Goal: Use online tool/utility: Utilize a website feature to perform a specific function

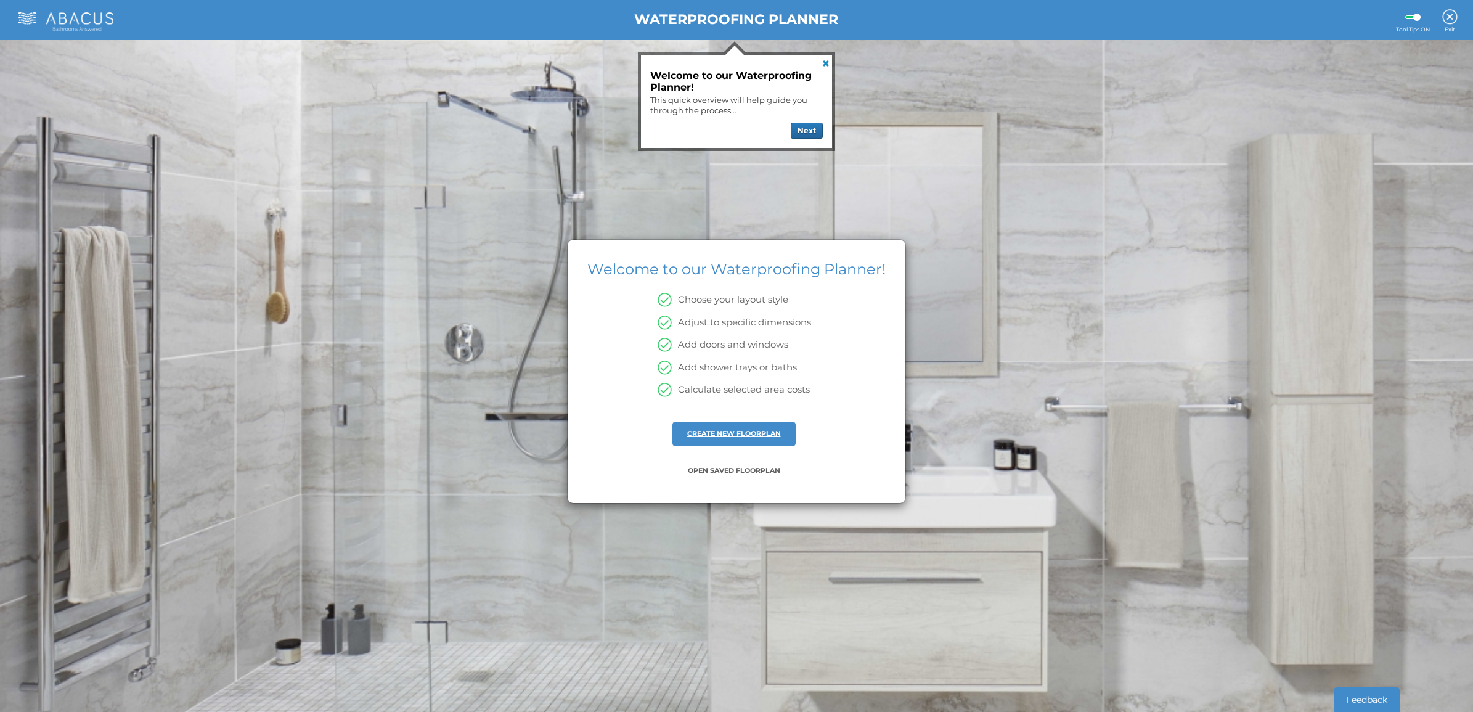
click at [751, 434] on link "CREATE NEW FLOORPLAN" at bounding box center [734, 433] width 94 height 9
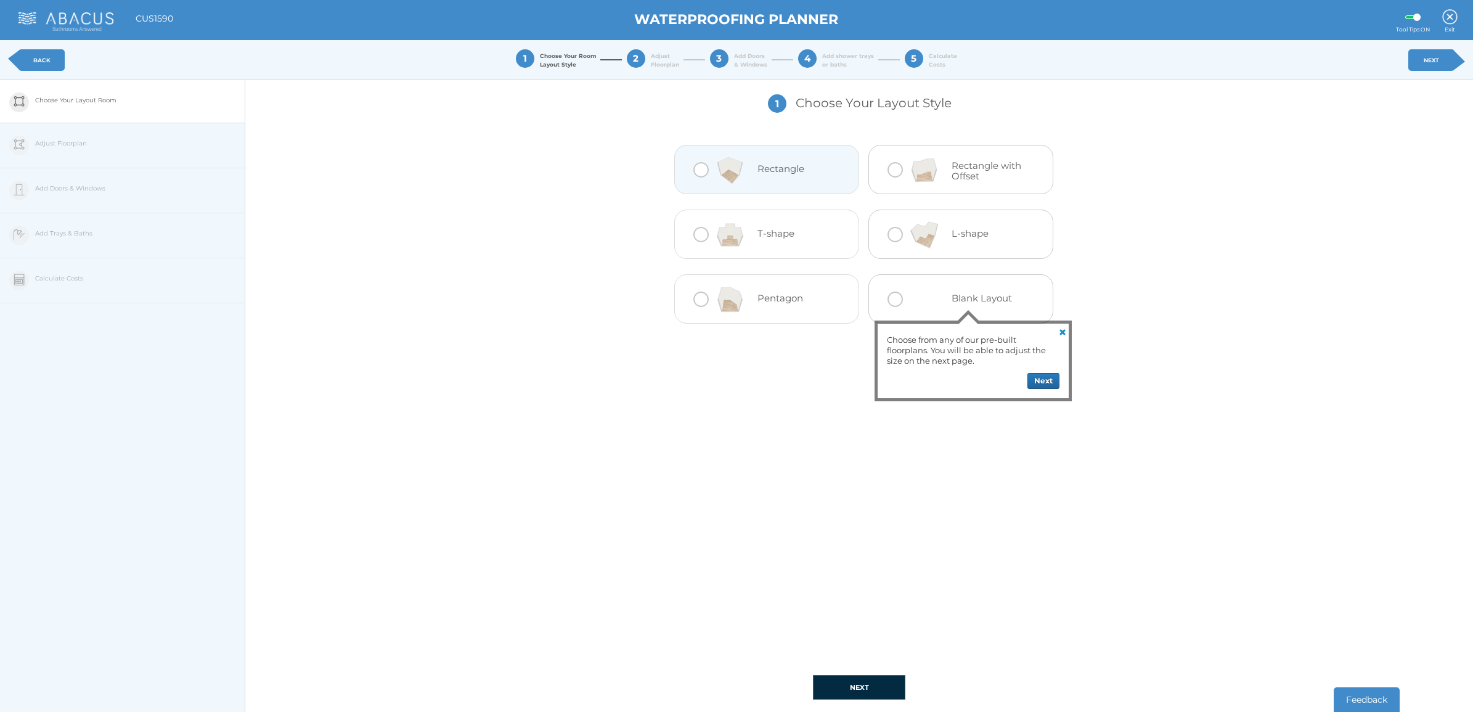
click at [697, 169] on div at bounding box center [700, 169] width 15 height 15
click at [852, 682] on button "NEXT" at bounding box center [859, 687] width 92 height 25
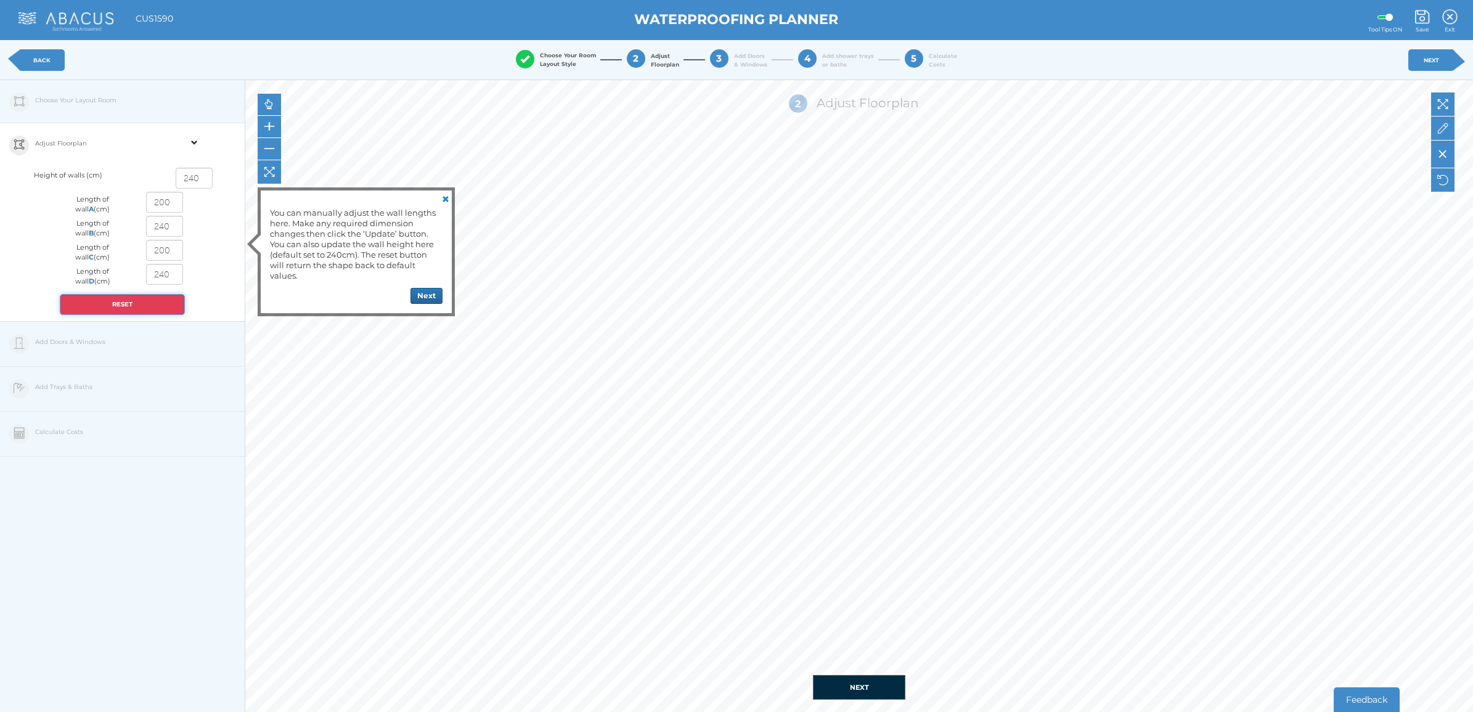
click at [118, 305] on button "RESET" at bounding box center [122, 304] width 125 height 21
click at [448, 199] on link at bounding box center [444, 197] width 15 height 15
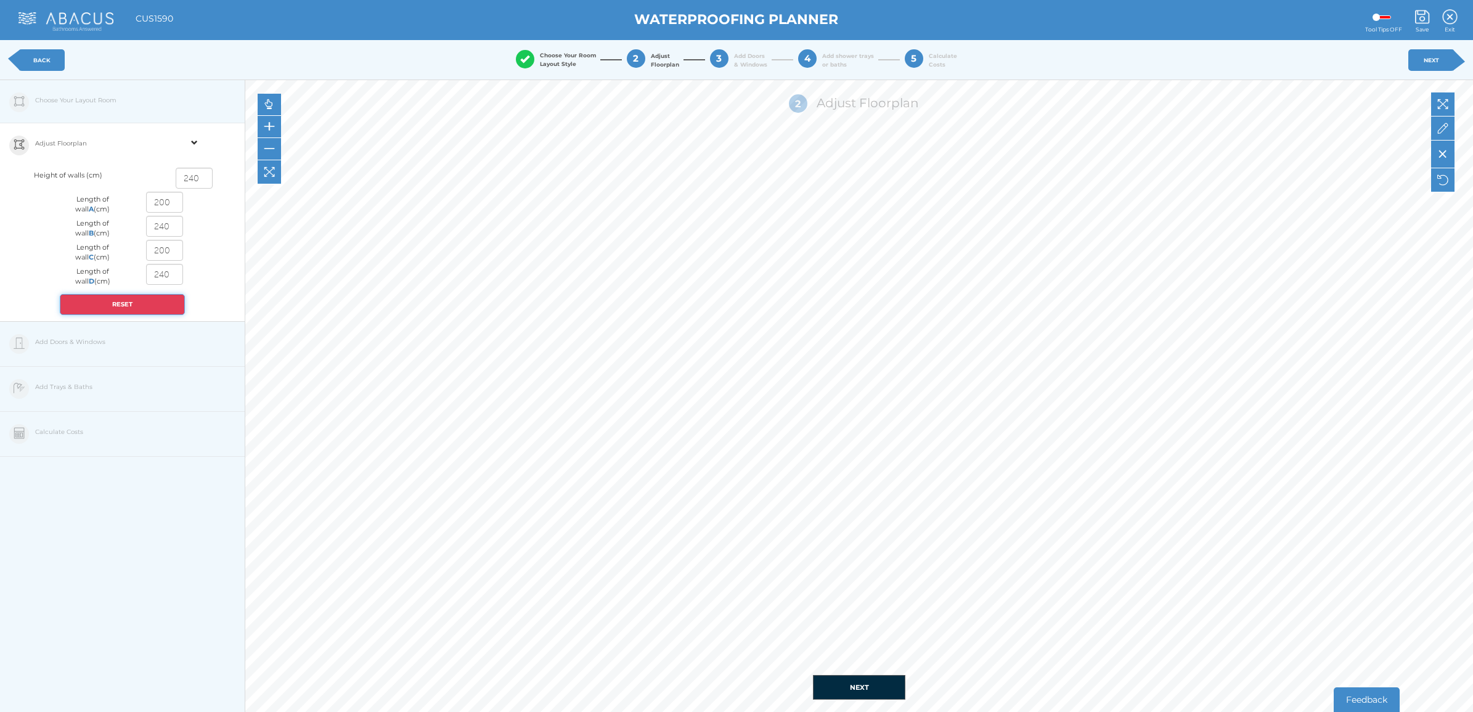
click at [136, 304] on button "RESET" at bounding box center [122, 304] width 125 height 21
click at [197, 142] on span at bounding box center [194, 135] width 7 height 22
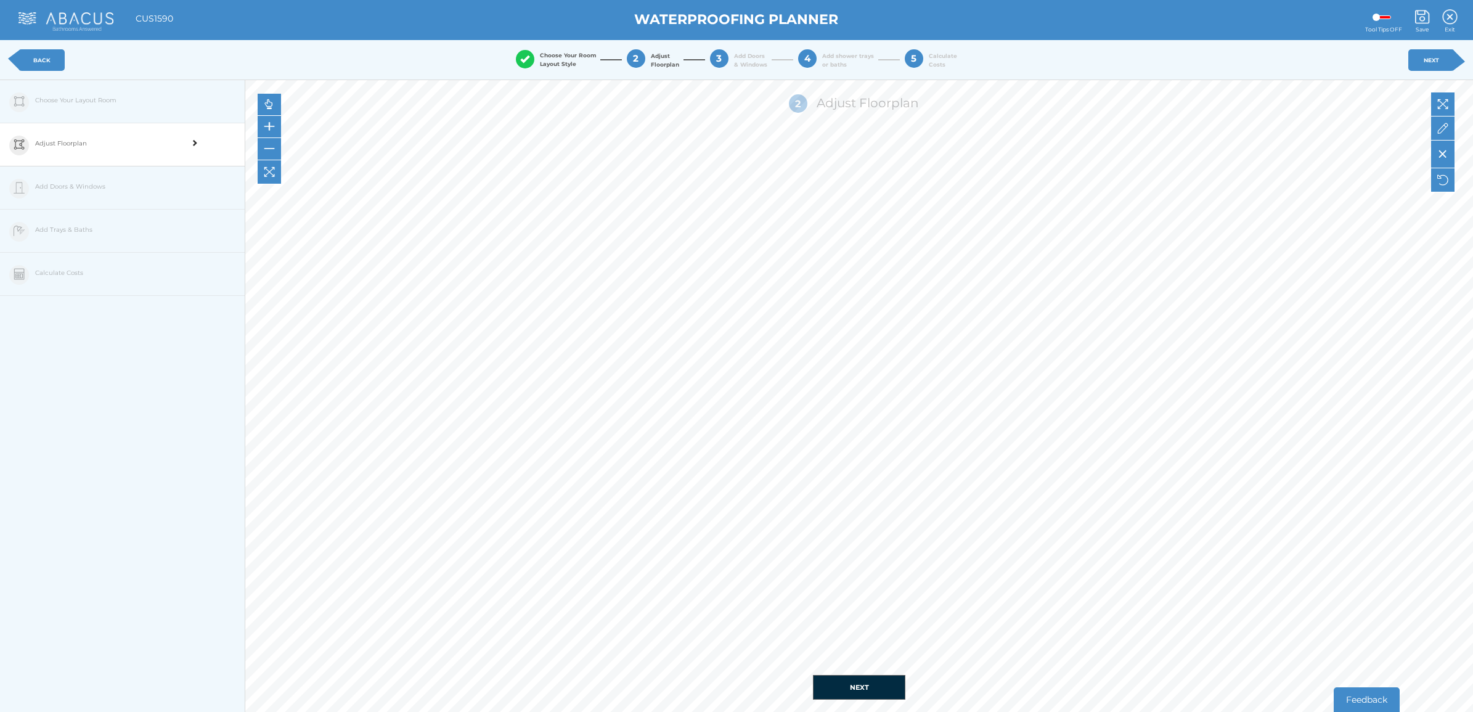
click at [197, 142] on span at bounding box center [194, 135] width 7 height 22
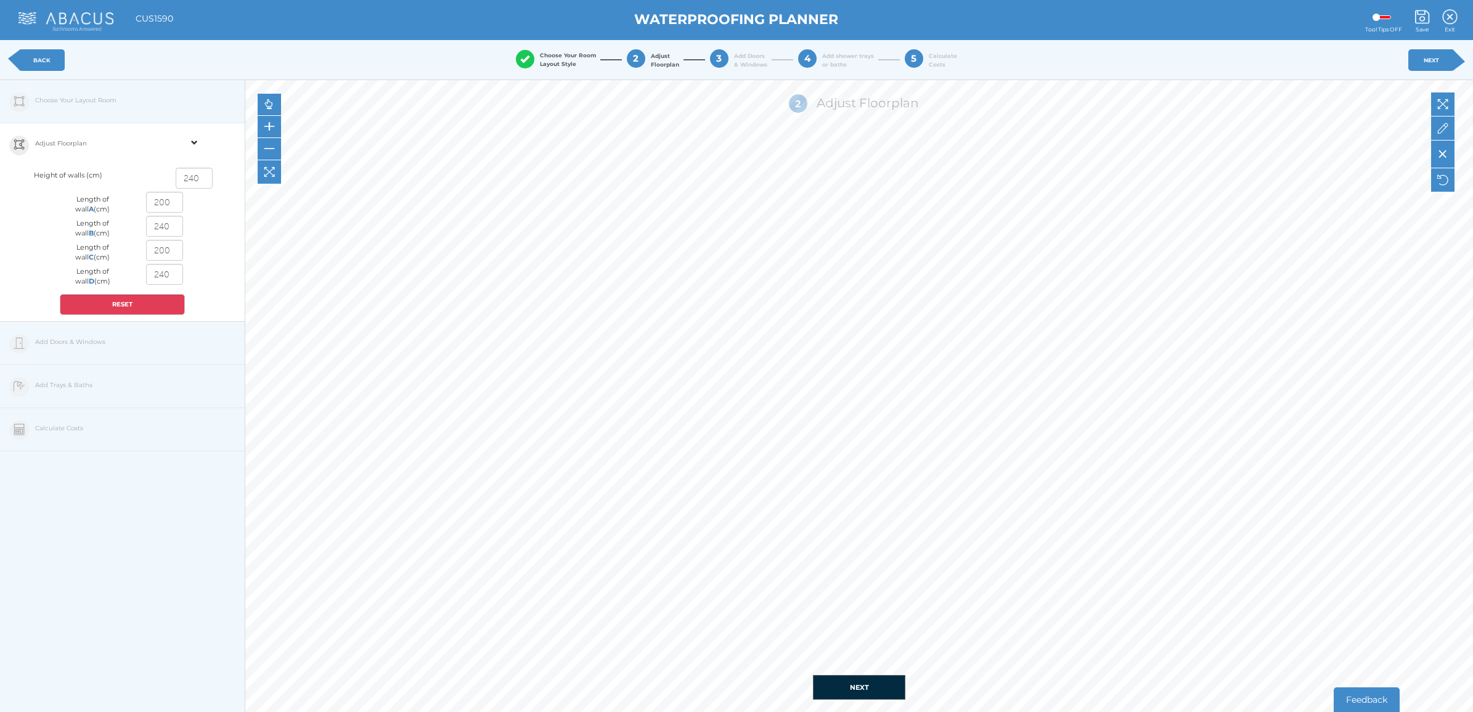
click at [164, 203] on input "200" at bounding box center [164, 202] width 37 height 21
type input "120"
click at [163, 227] on input "240" at bounding box center [164, 226] width 37 height 21
type input "240"
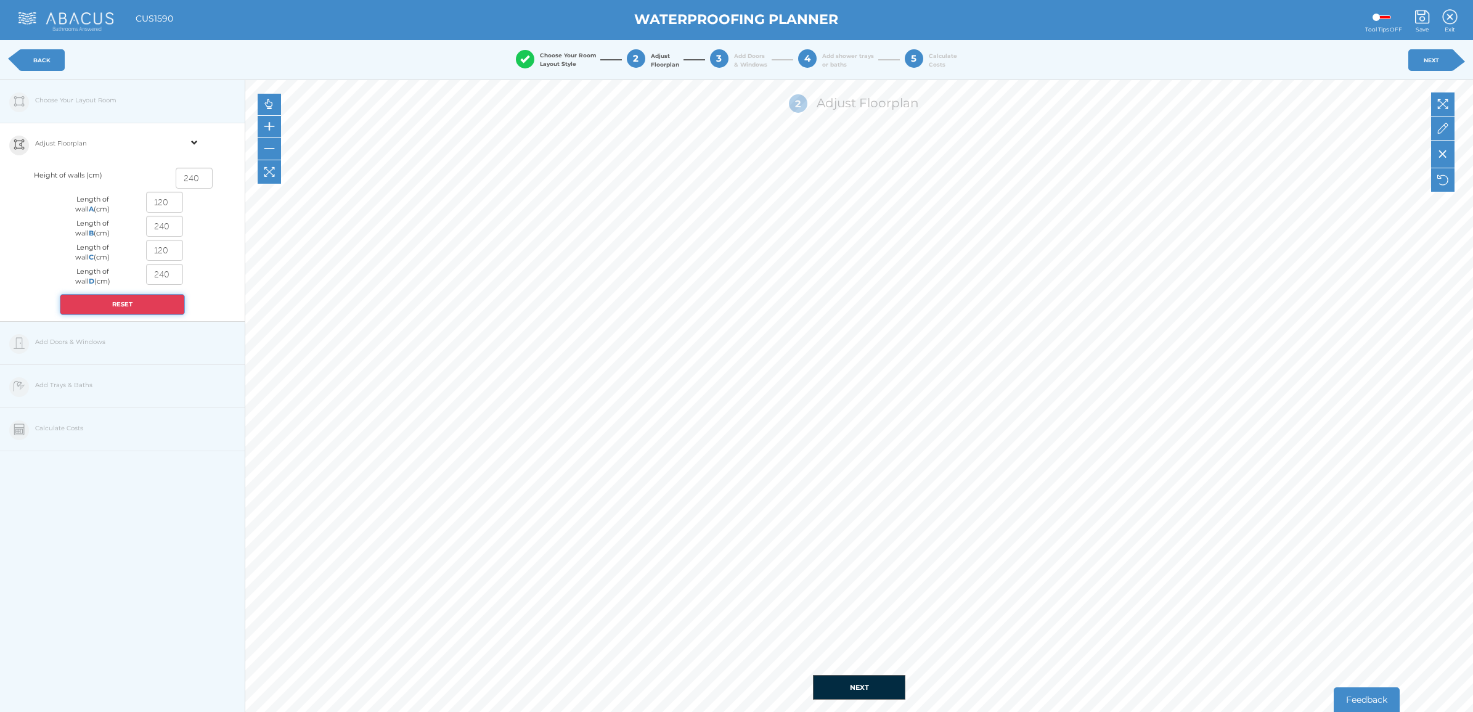
click at [139, 300] on button "RESET" at bounding box center [122, 304] width 125 height 21
click at [169, 202] on input "200" at bounding box center [164, 202] width 37 height 21
type input "2"
type input "120"
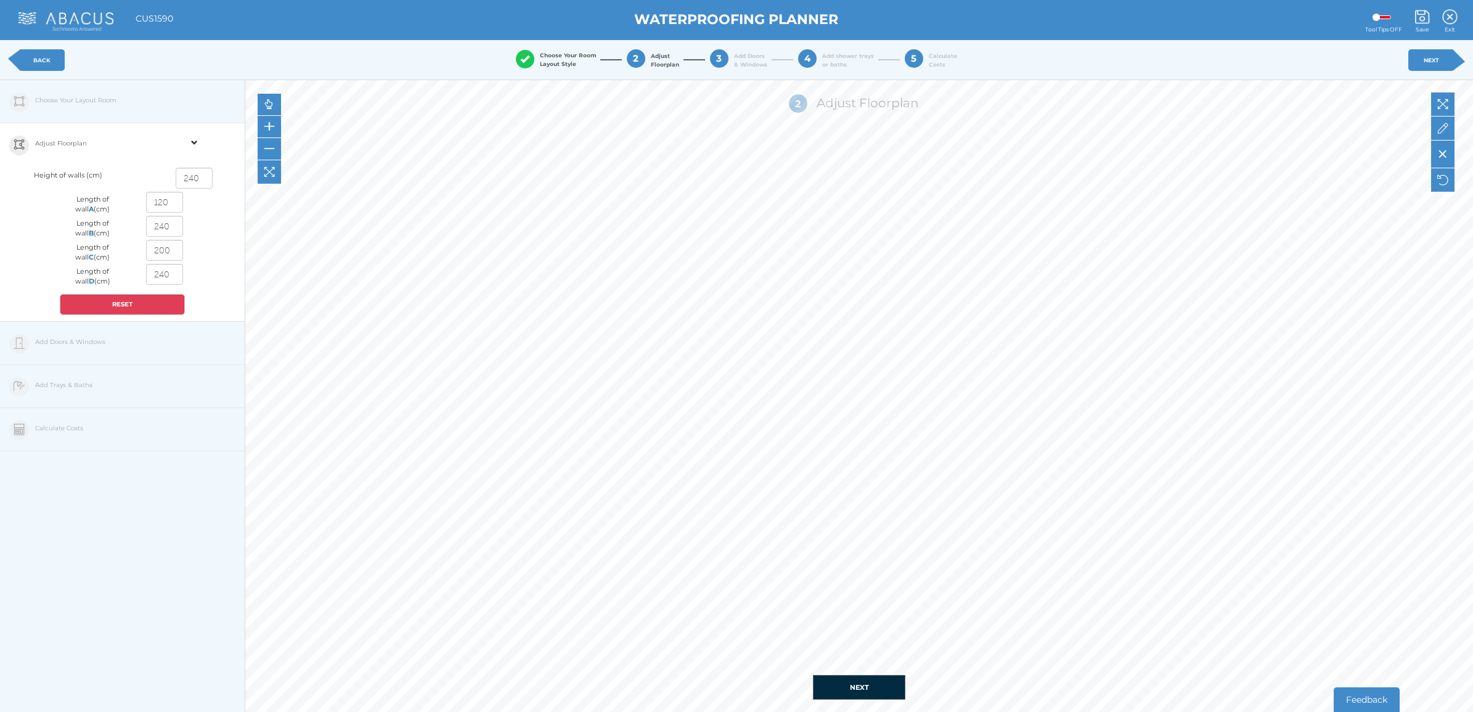
click at [218, 285] on div "Adjust Floorplan Height of walls (cm) 240 Length of wall A (cm) 120 Length of w…" at bounding box center [122, 222] width 245 height 198
click at [849, 686] on button "NEXT" at bounding box center [859, 687] width 92 height 25
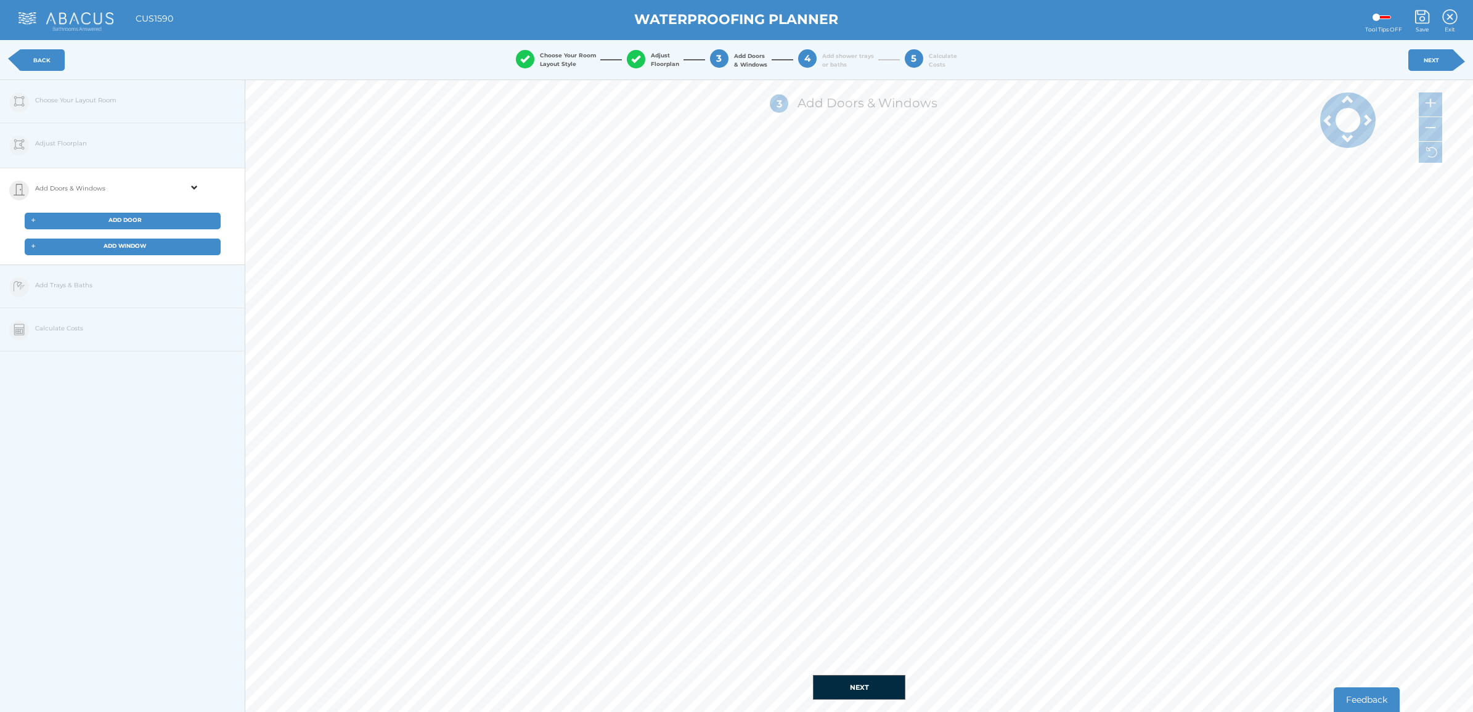
click at [853, 685] on button "NEXT" at bounding box center [859, 687] width 92 height 25
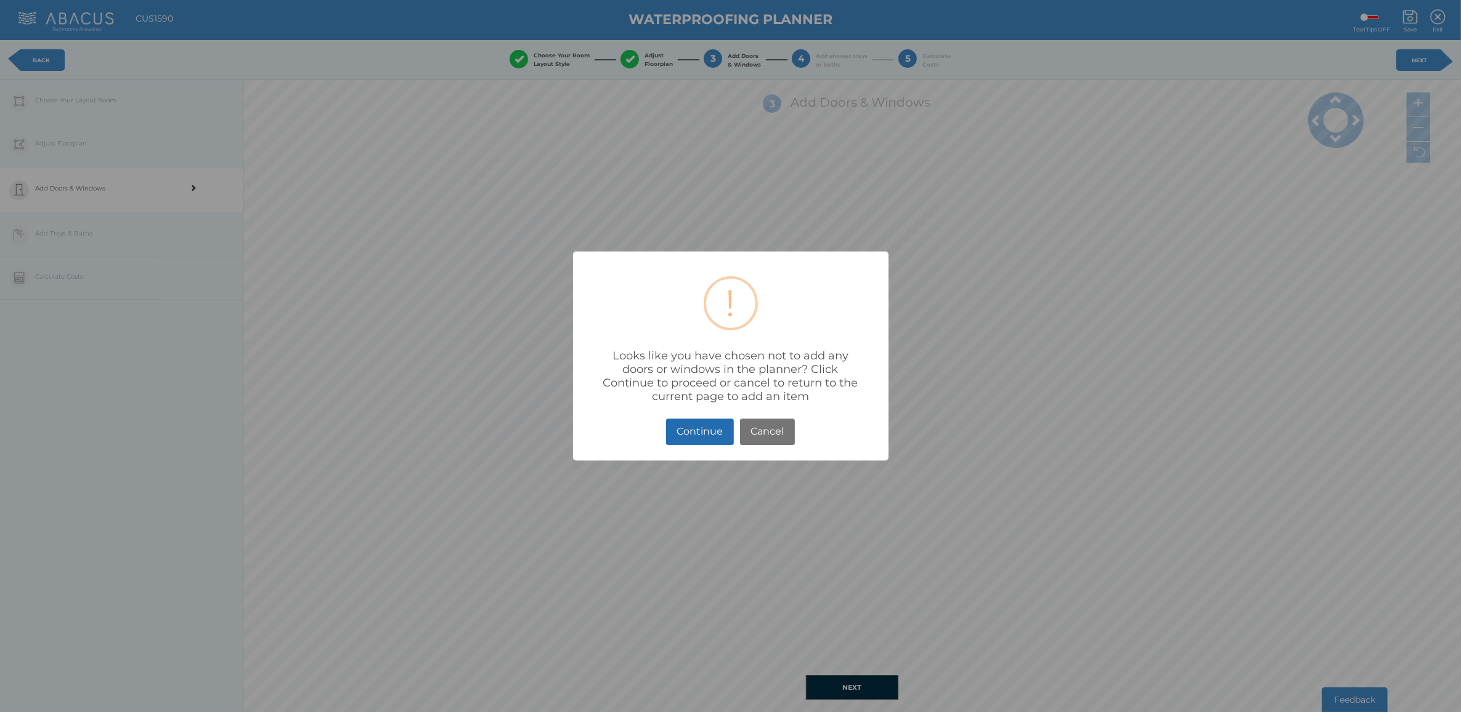
click at [704, 427] on button "Continue" at bounding box center [700, 431] width 68 height 26
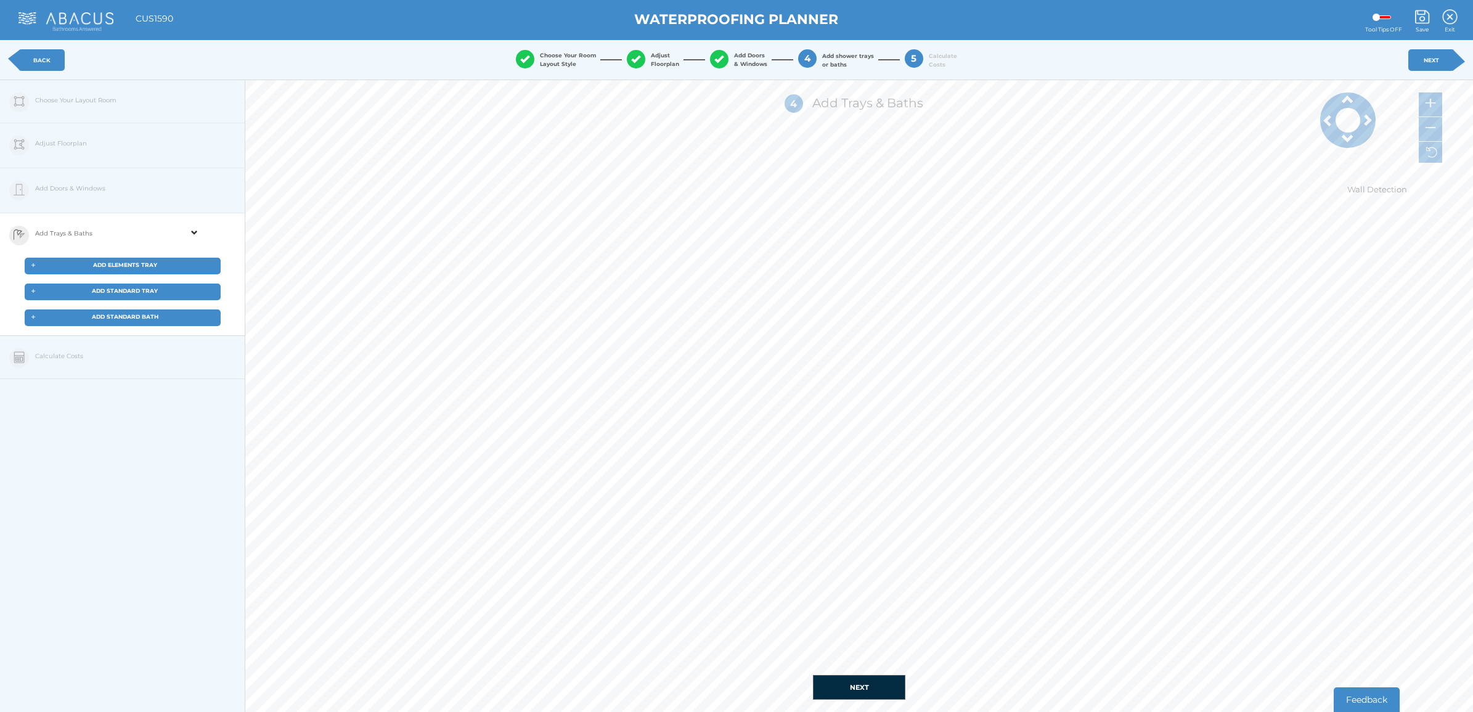
click at [863, 691] on button "NEXT" at bounding box center [859, 687] width 92 height 25
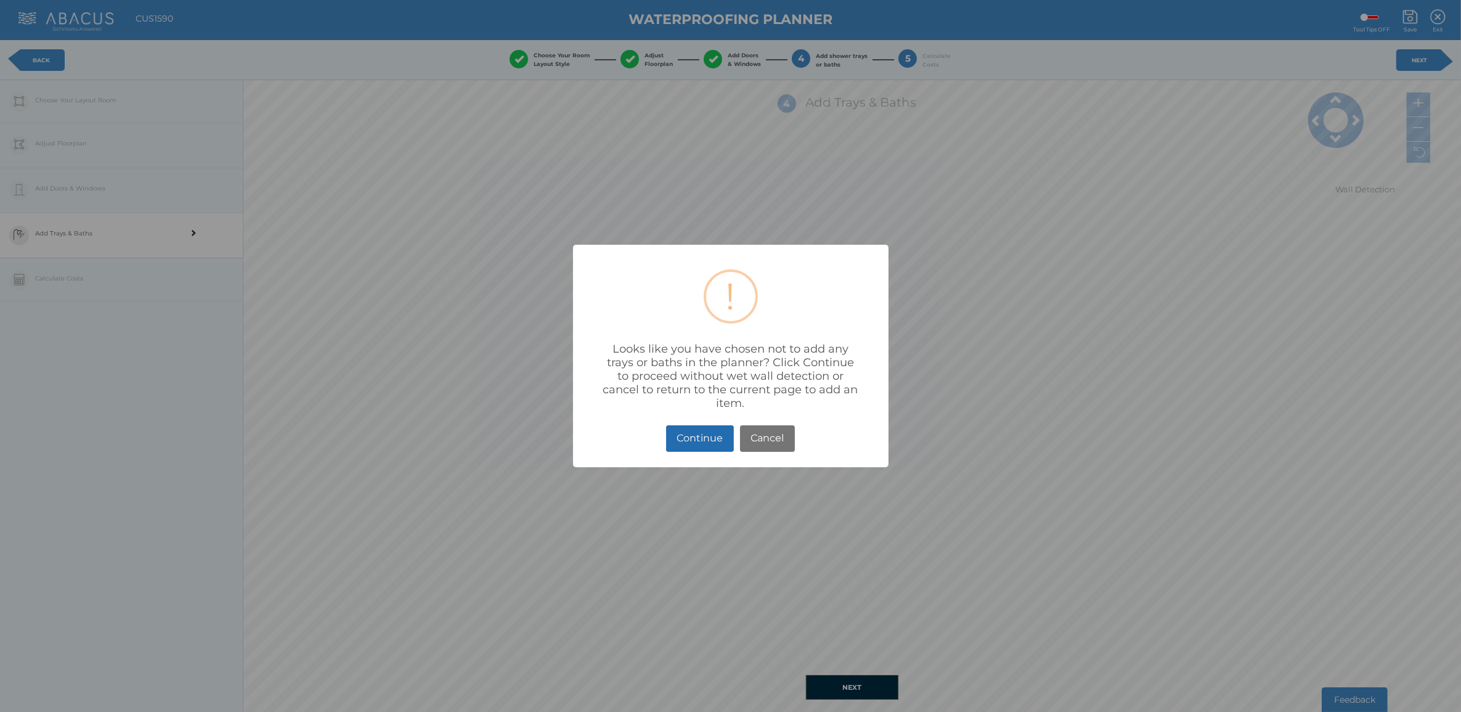
click at [698, 433] on button "Continue" at bounding box center [700, 438] width 68 height 26
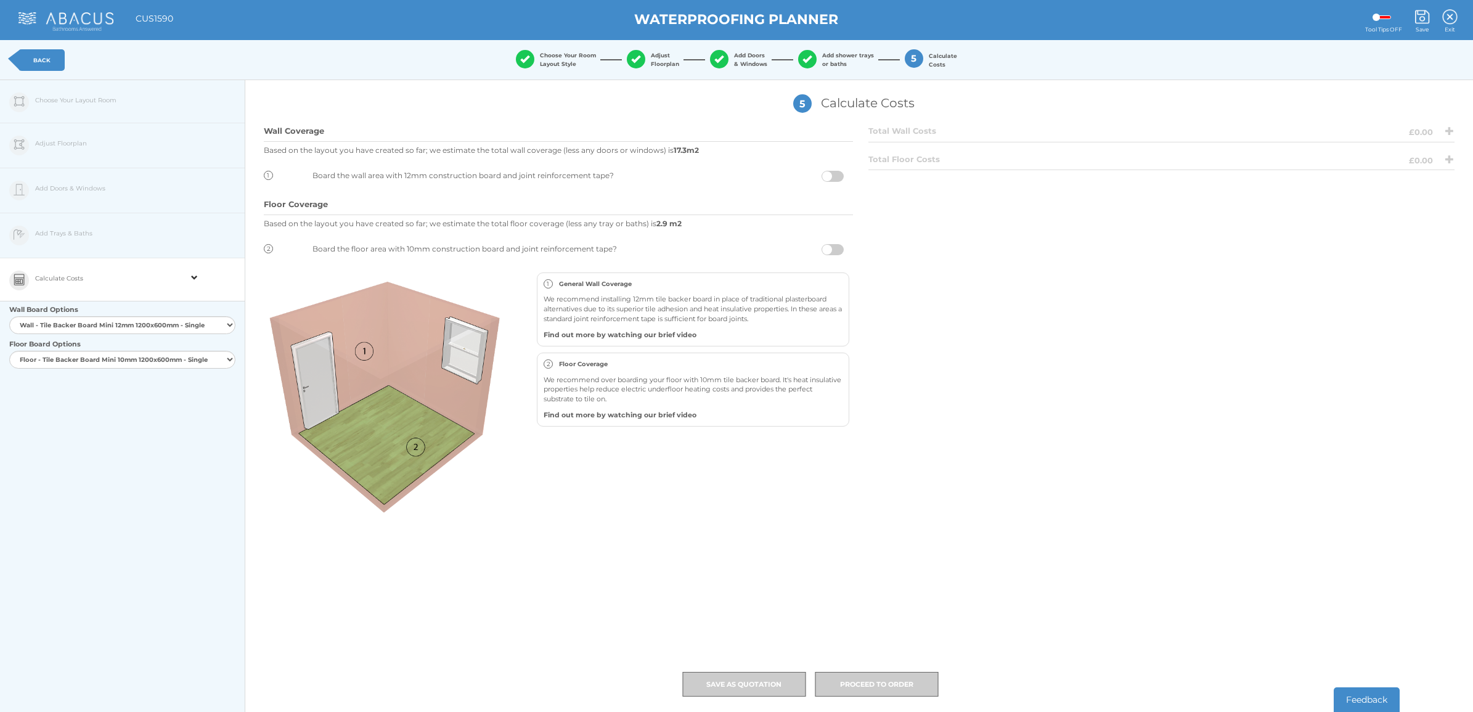
click at [842, 253] on span at bounding box center [832, 249] width 22 height 11
click at [844, 246] on input "checkbox" at bounding box center [844, 246] width 0 height 0
